Goal: Task Accomplishment & Management: Complete application form

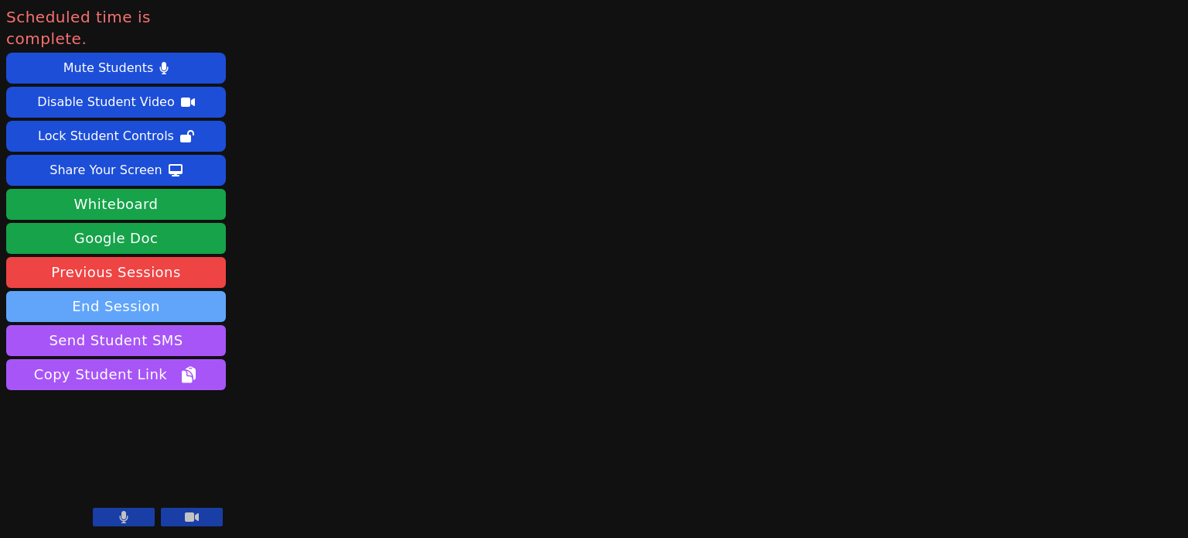
click at [80, 291] on button "End Session" at bounding box center [116, 306] width 220 height 31
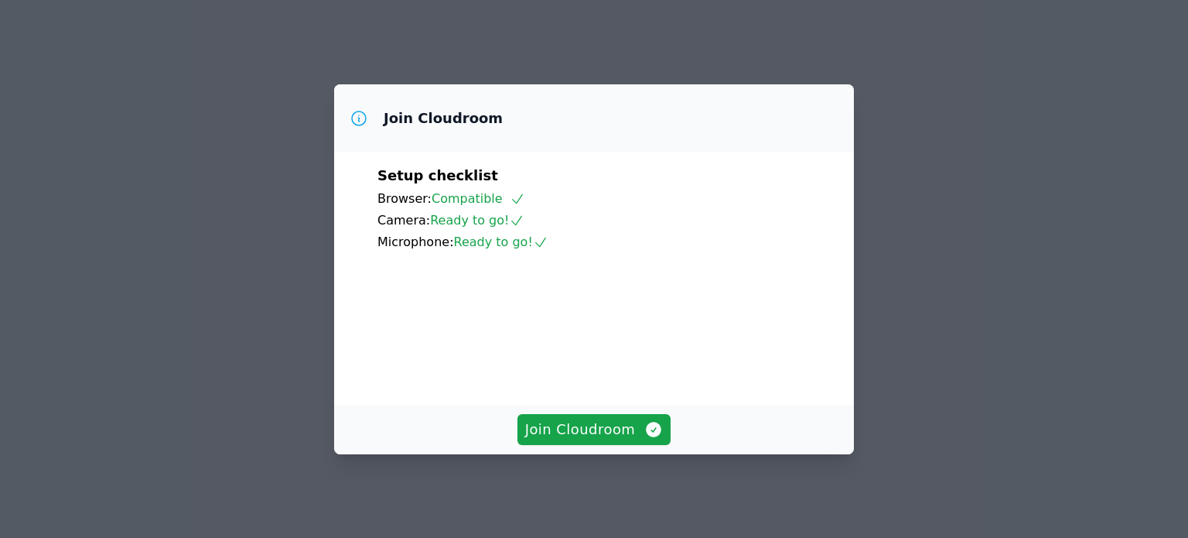
click at [925, 218] on div "Join Cloudroom Setup checklist Browser: Compatible Camera: Ready to go! Microph…" at bounding box center [594, 269] width 1188 height 538
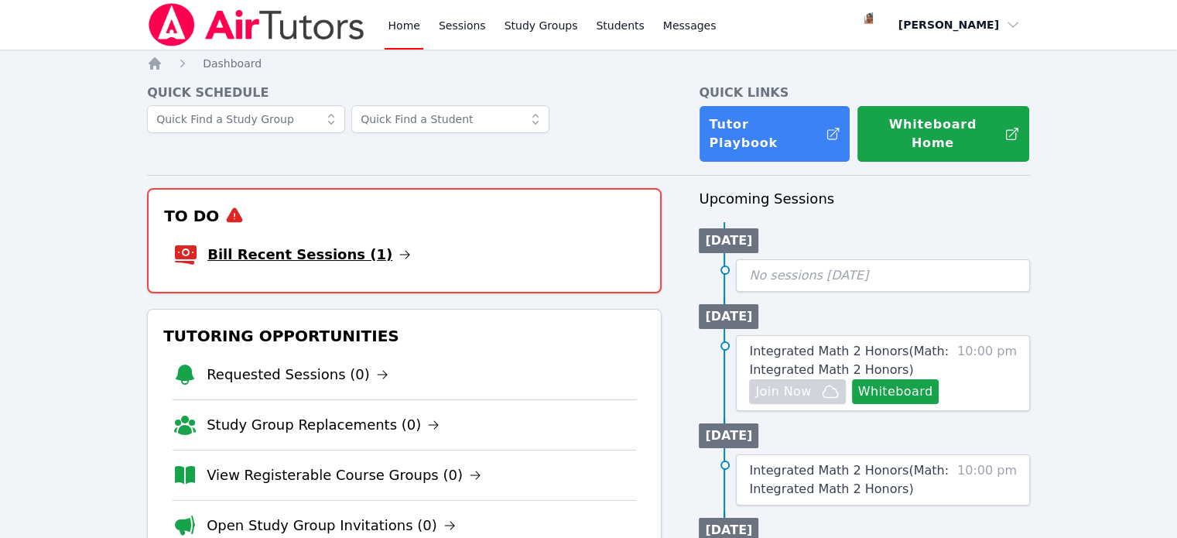
click at [325, 244] on link "Bill Recent Sessions (1)" at bounding box center [308, 255] width 203 height 22
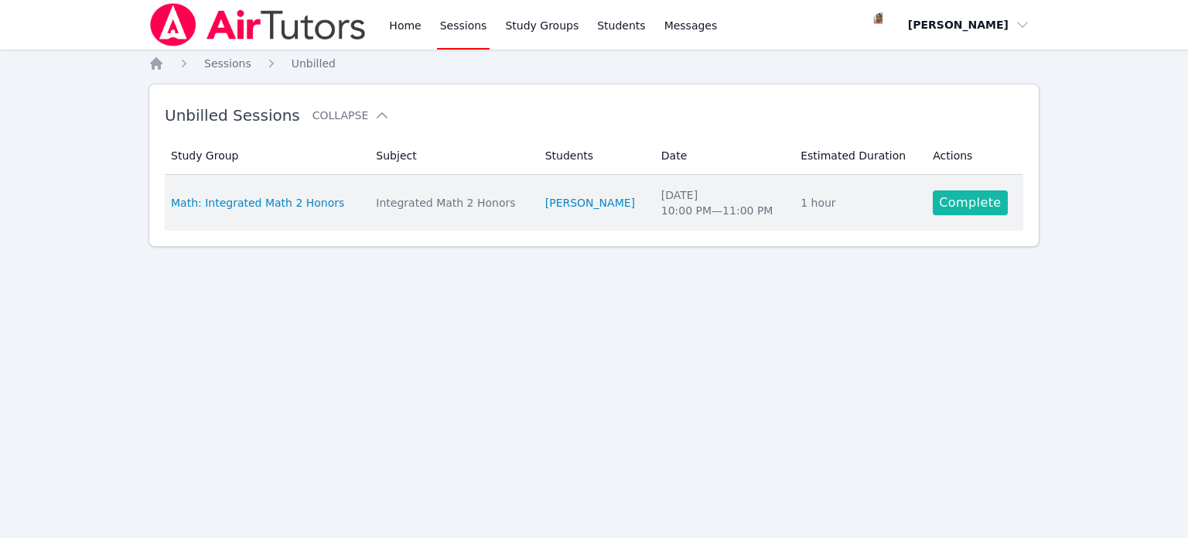
click at [944, 204] on link "Complete" at bounding box center [970, 202] width 74 height 25
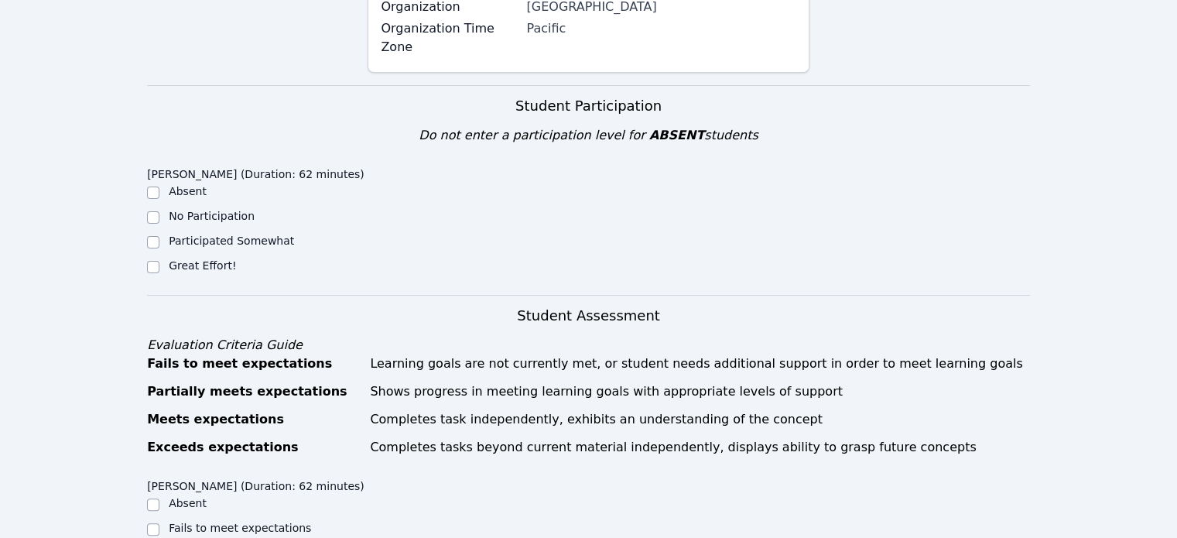
scroll to position [273, 0]
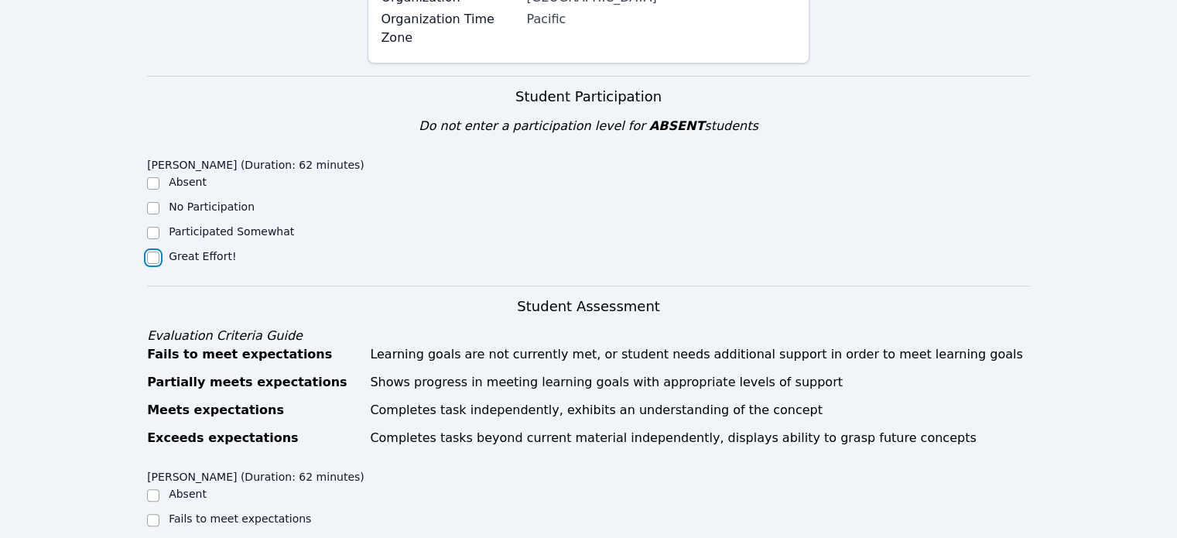
click at [152, 251] on input "Great Effort!" at bounding box center [153, 257] width 12 height 12
checkbox input "true"
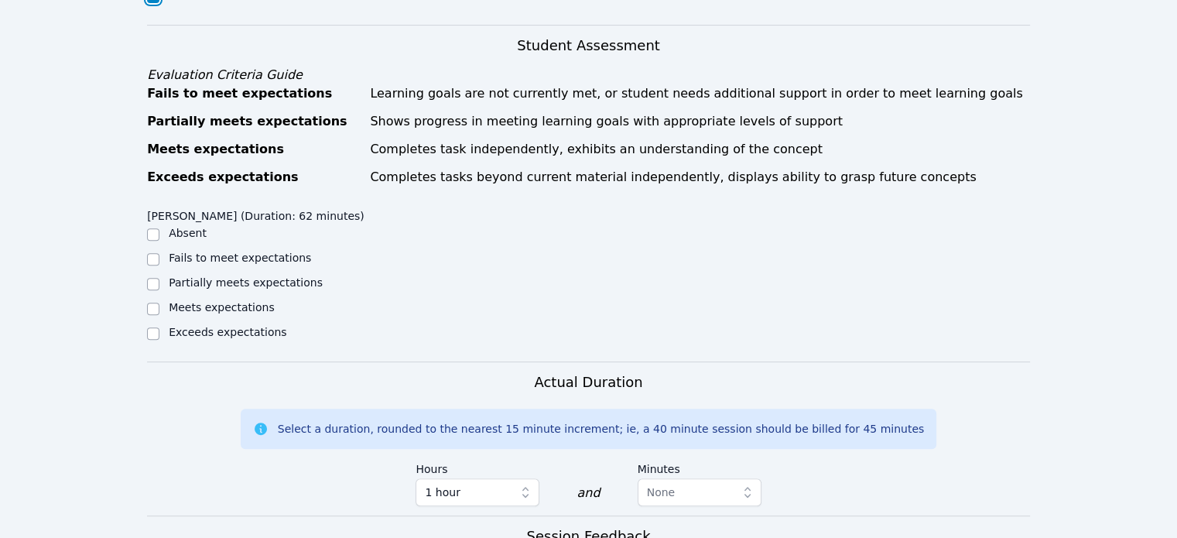
scroll to position [535, 0]
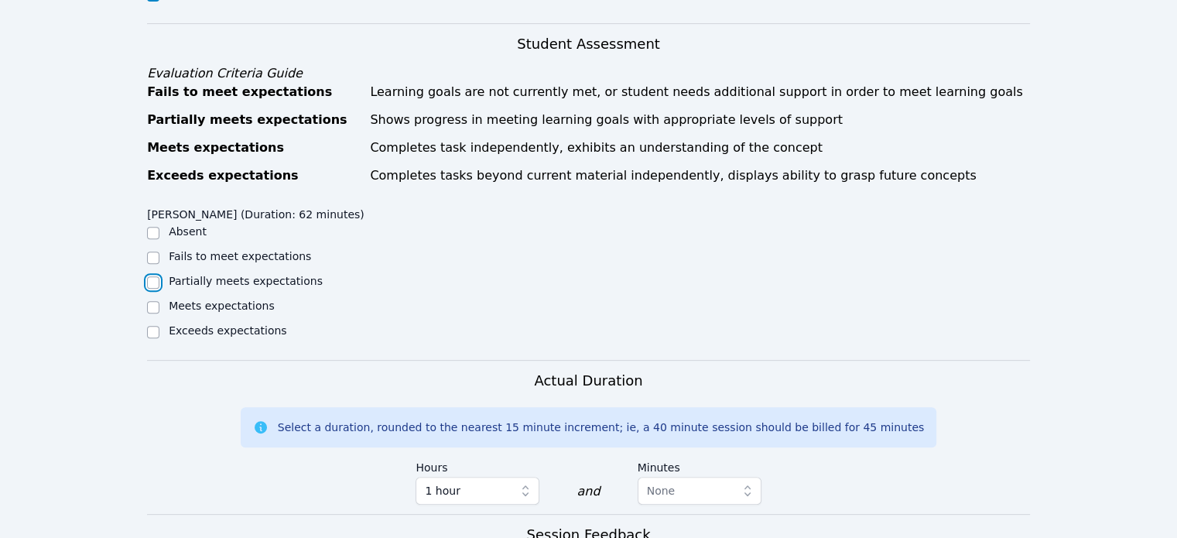
click at [156, 276] on input "Partially meets expectations" at bounding box center [153, 282] width 12 height 12
checkbox input "true"
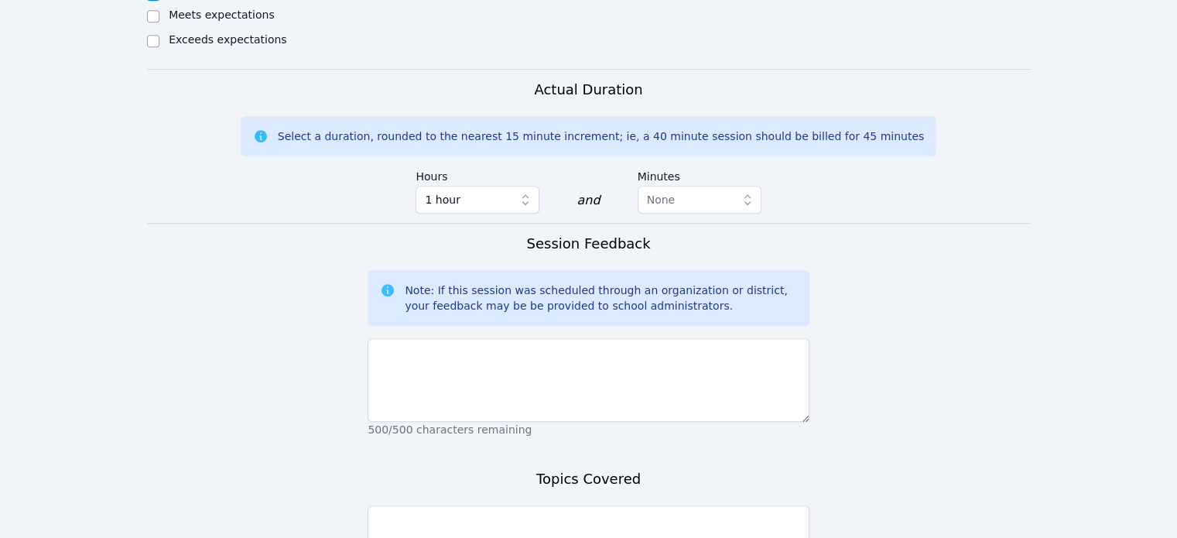
scroll to position [828, 0]
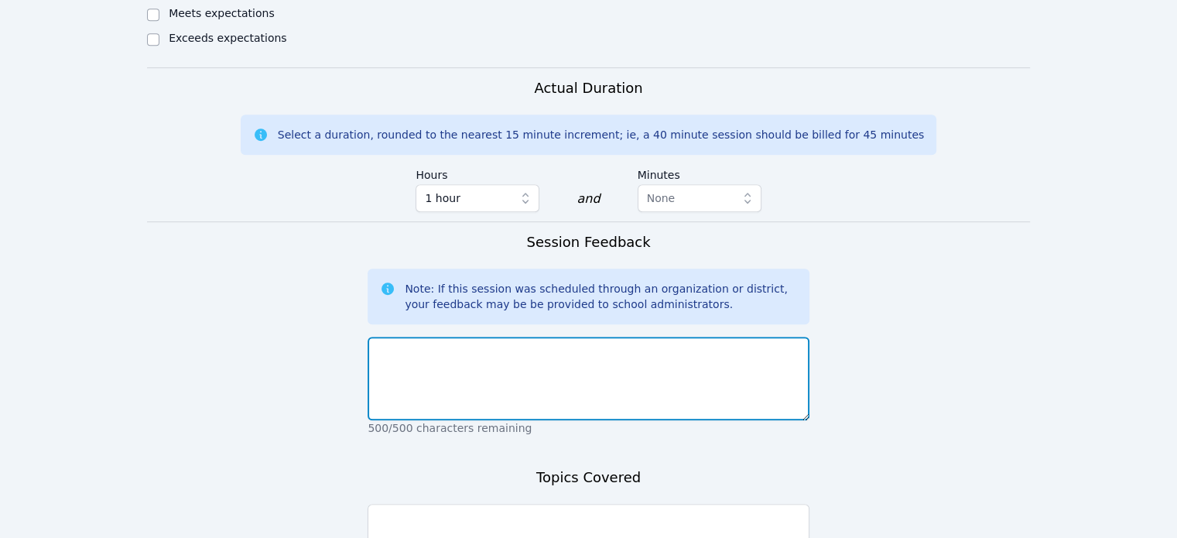
click at [443, 354] on textarea at bounding box center [587, 379] width 441 height 84
click at [655, 355] on textarea "[PERSON_NAME] was able to solve the problem with prompts given" at bounding box center [587, 379] width 441 height 84
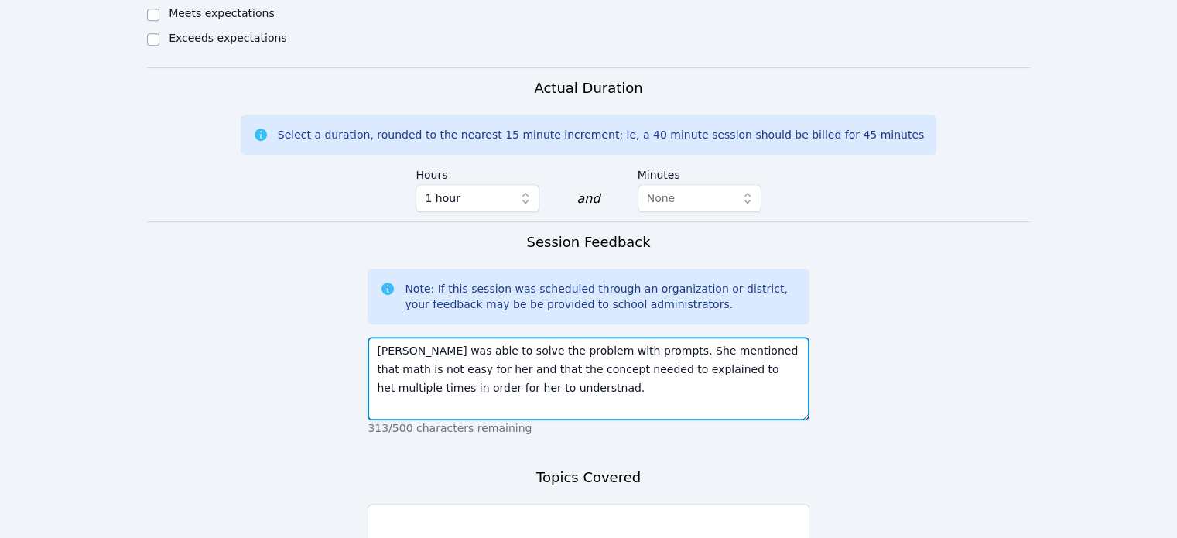
click at [555, 354] on textarea "[PERSON_NAME] was able to solve the problem with prompts. She mentioned that ma…" at bounding box center [587, 379] width 441 height 84
click at [561, 349] on textarea "[PERSON_NAME] was able to solve the problem with prompts. She mentioned that ma…" at bounding box center [587, 379] width 441 height 84
click at [446, 374] on textarea "[PERSON_NAME] was able to solve the problem with prompts. She mentioned that ma…" at bounding box center [587, 379] width 441 height 84
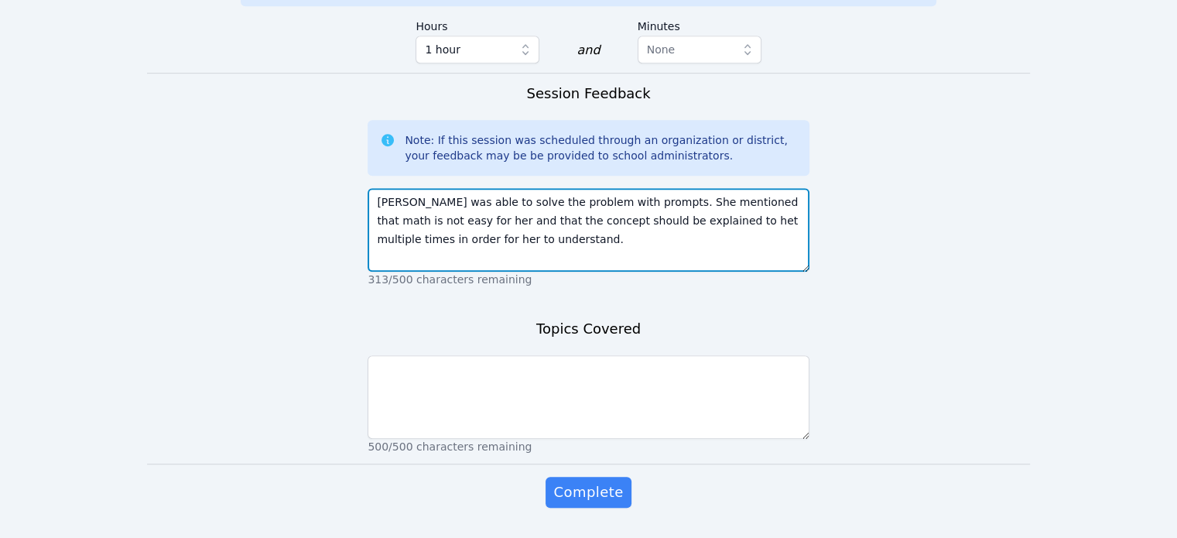
scroll to position [1000, 0]
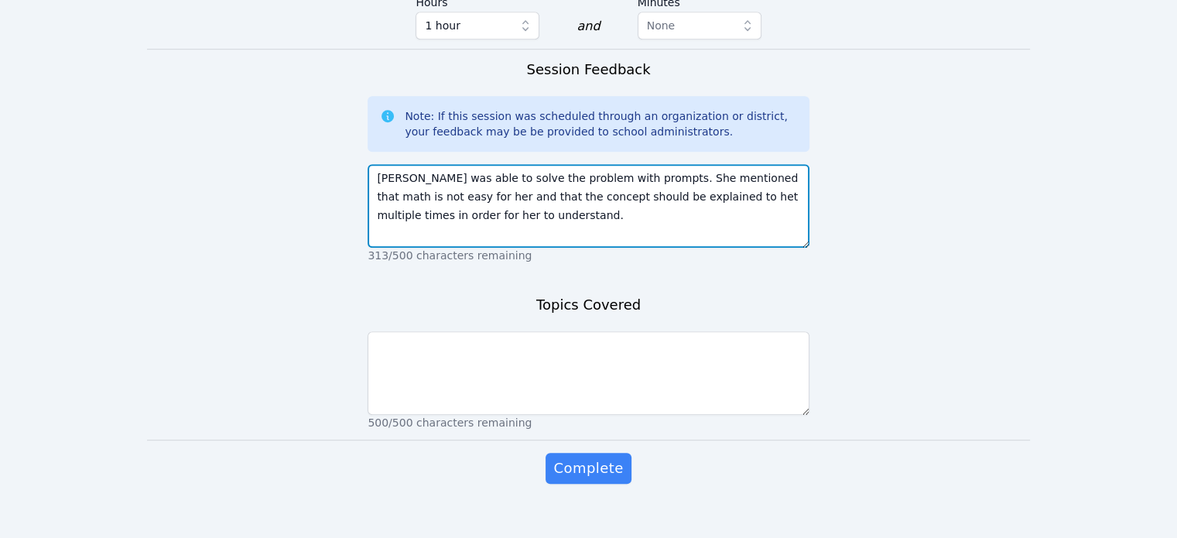
type textarea "[PERSON_NAME] was able to solve the problem with prompts. She mentioned that ma…"
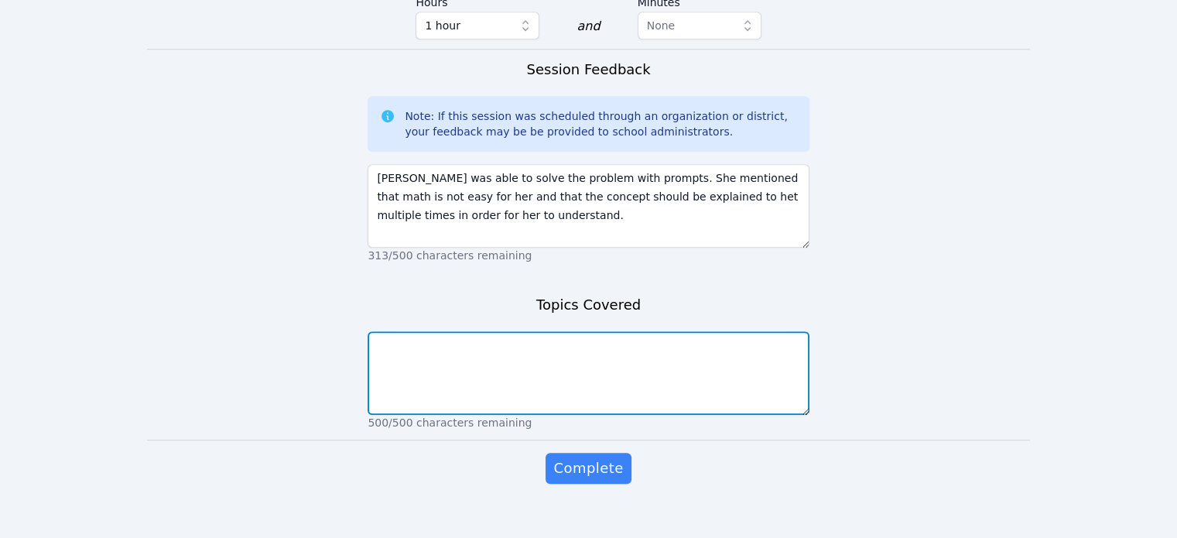
click at [486, 342] on textarea at bounding box center [587, 373] width 441 height 84
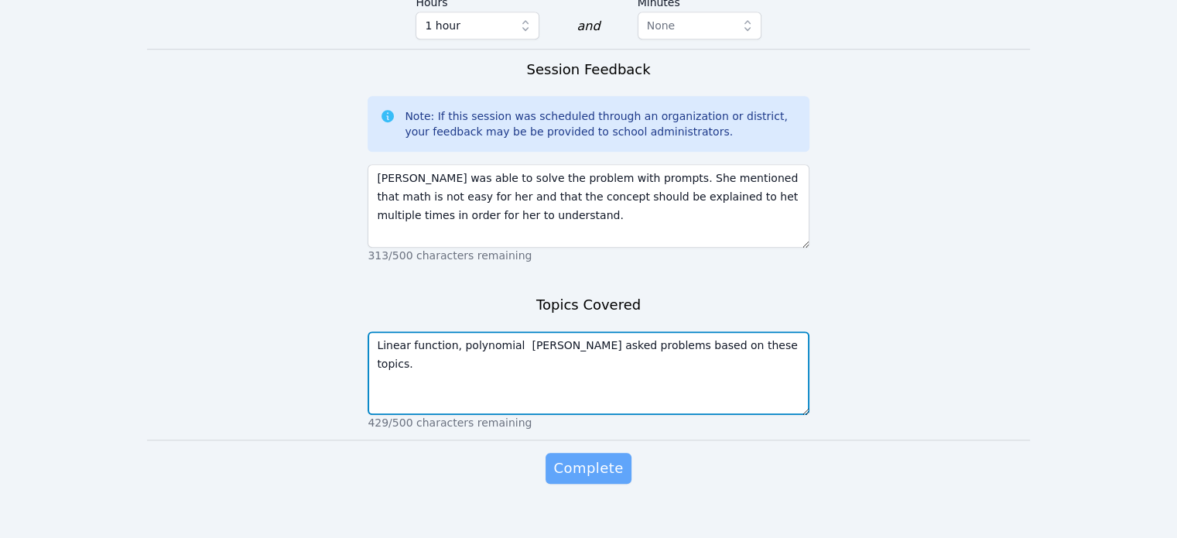
type textarea "Linear function, polynomial [PERSON_NAME] asked problems based on these topics."
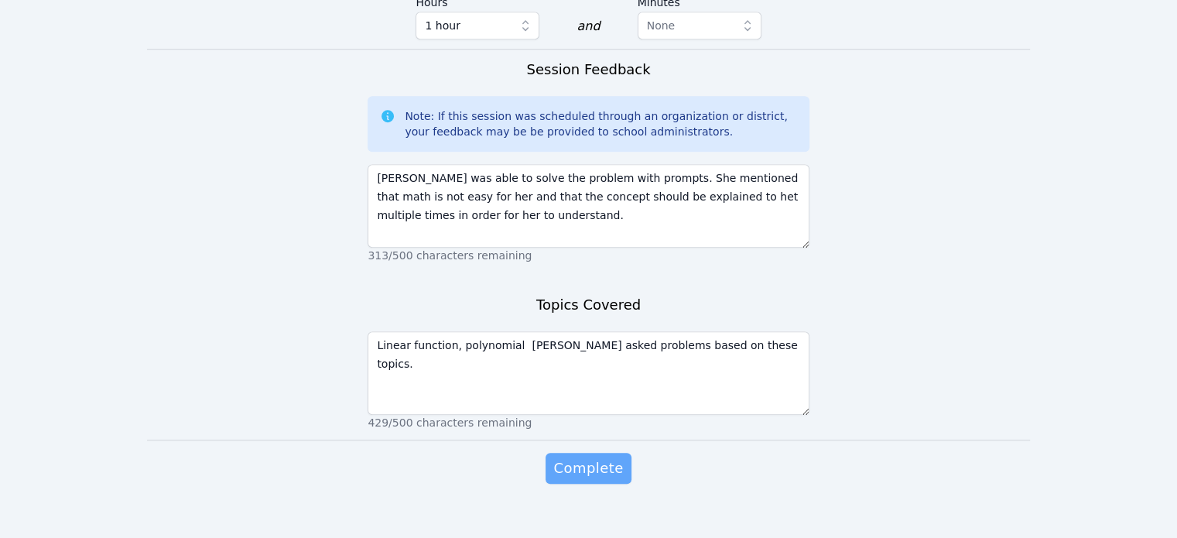
click at [587, 457] on span "Complete" at bounding box center [588, 468] width 70 height 22
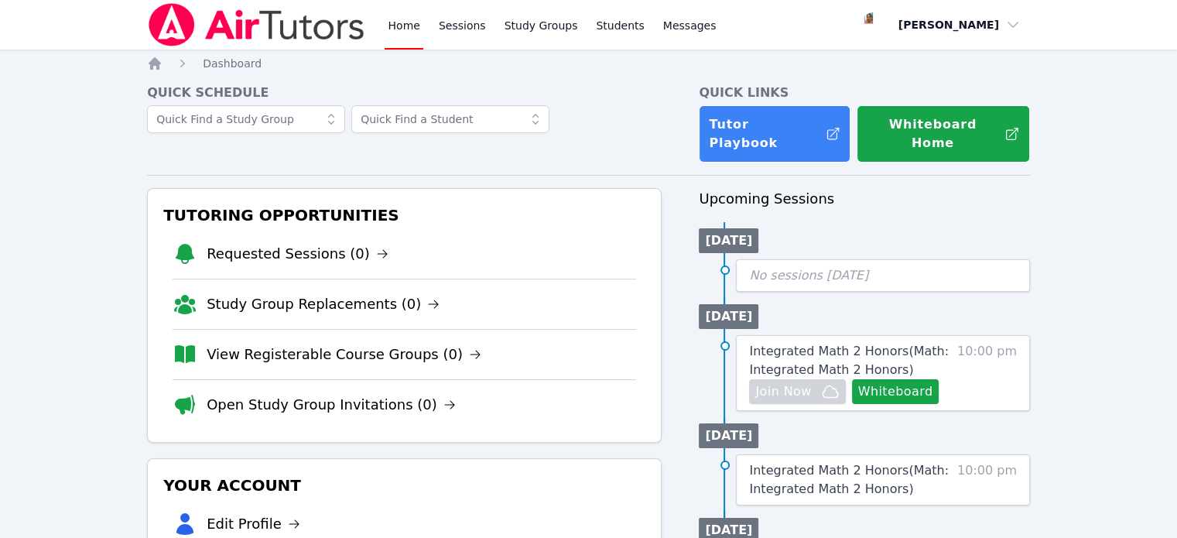
click at [397, 25] on link "Home" at bounding box center [404, 25] width 38 height 50
click at [463, 27] on link "Sessions" at bounding box center [462, 25] width 53 height 50
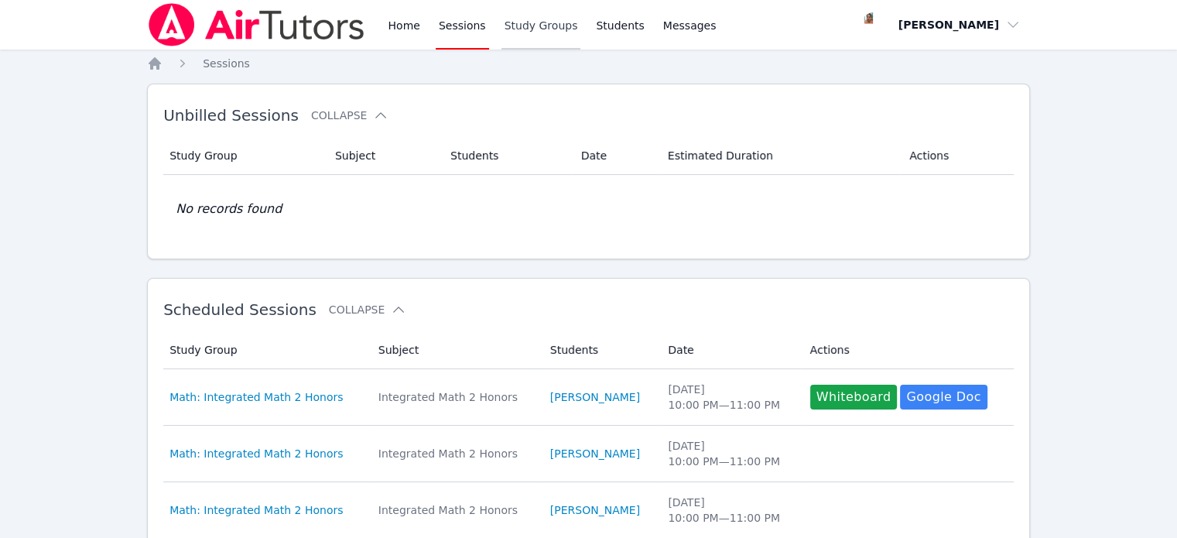
click at [524, 24] on link "Study Groups" at bounding box center [541, 25] width 80 height 50
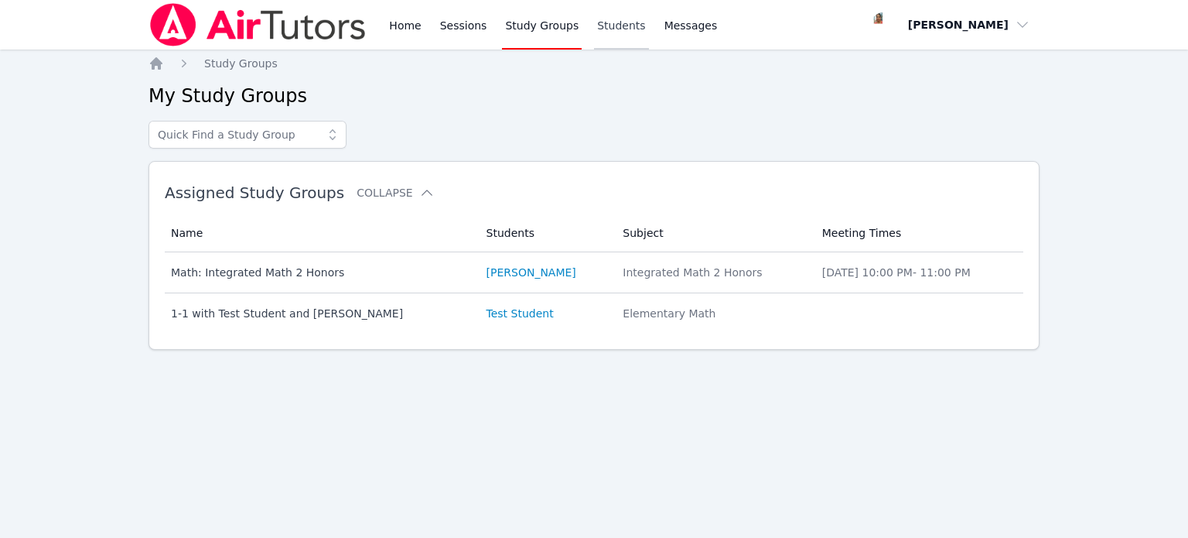
click at [594, 31] on link "Students" at bounding box center [621, 25] width 54 height 50
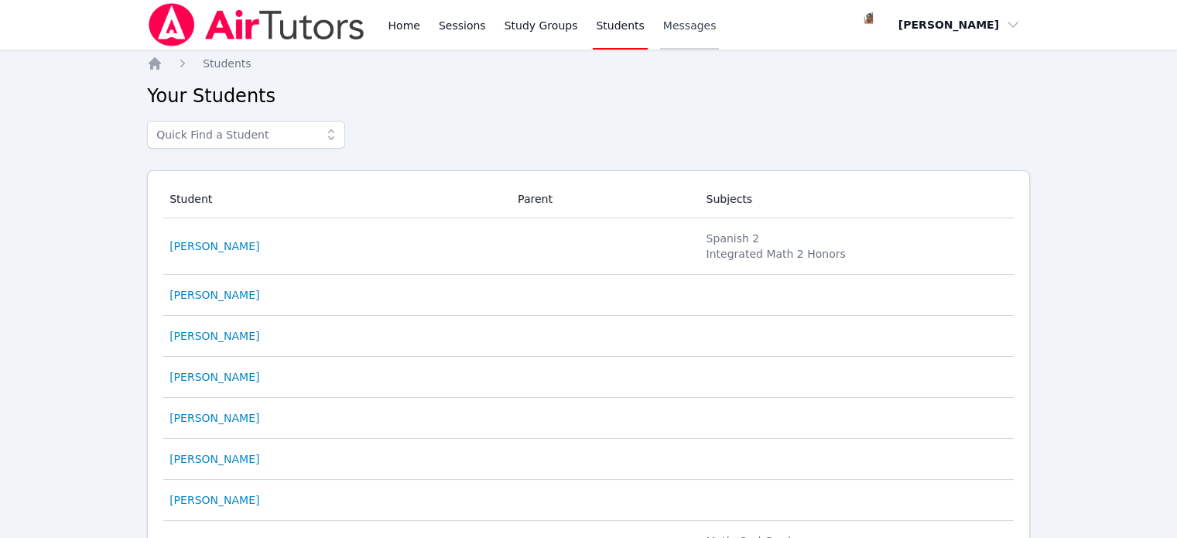
click at [675, 33] on span "Messages" at bounding box center [689, 25] width 53 height 15
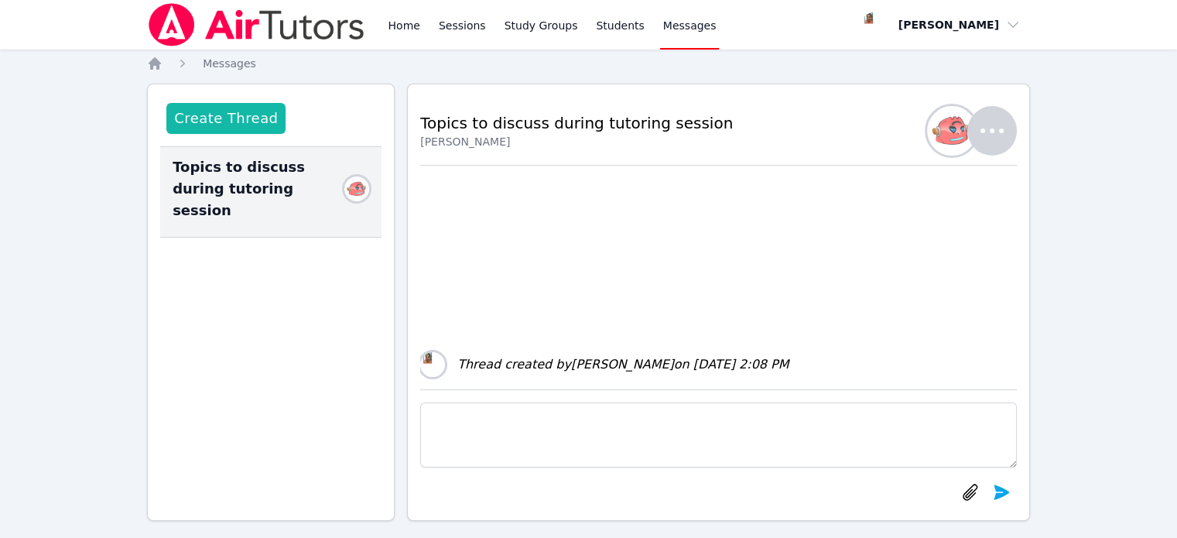
click at [211, 122] on button "Create Thread" at bounding box center [225, 118] width 119 height 31
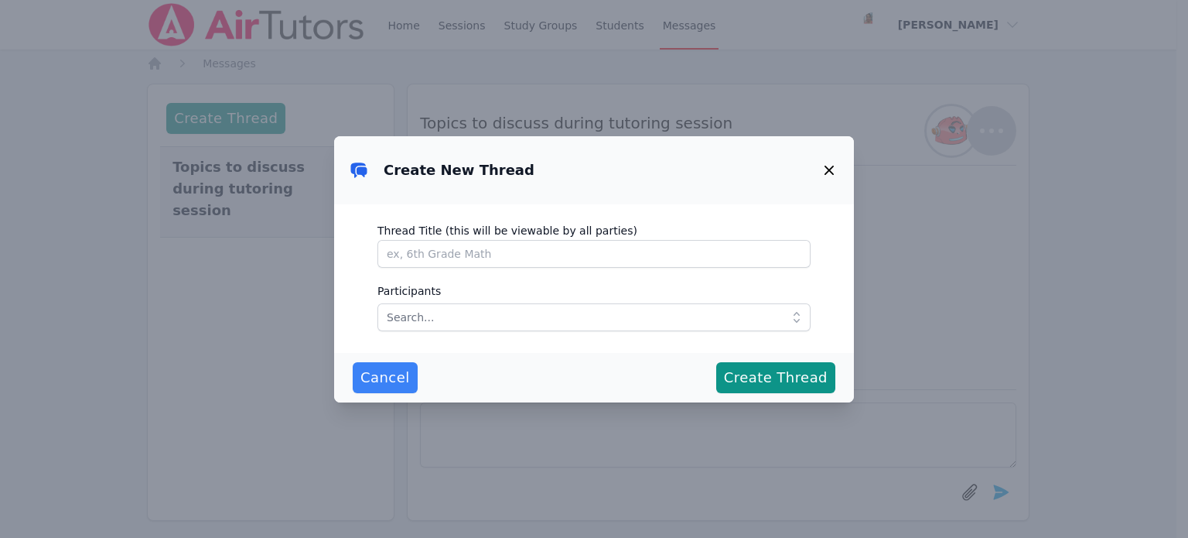
click at [824, 172] on icon "button" at bounding box center [829, 170] width 19 height 19
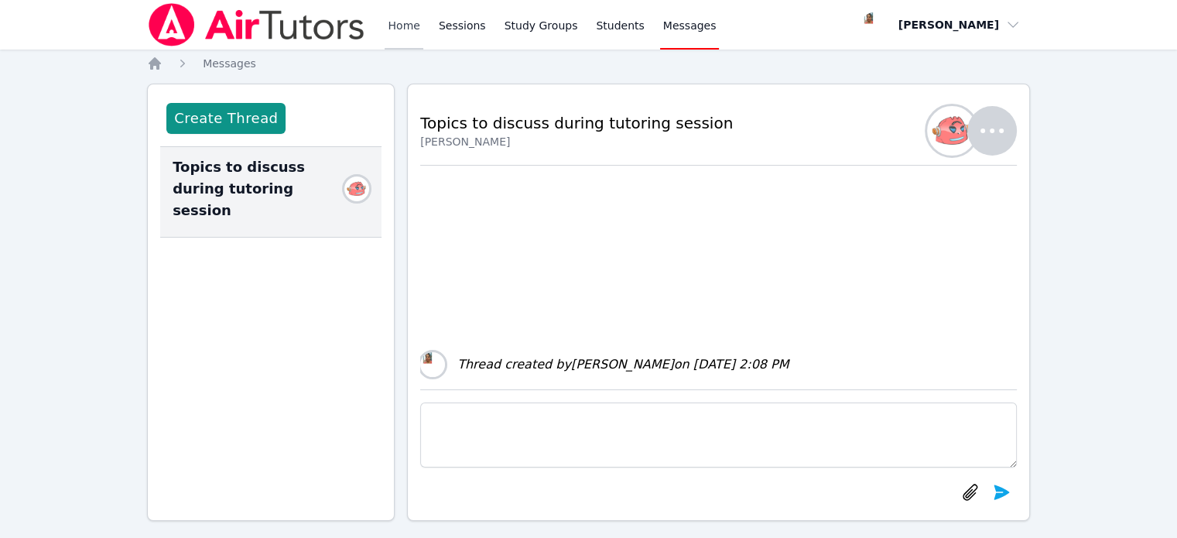
click at [396, 32] on link "Home" at bounding box center [404, 25] width 38 height 50
